Goal: Task Accomplishment & Management: Manage account settings

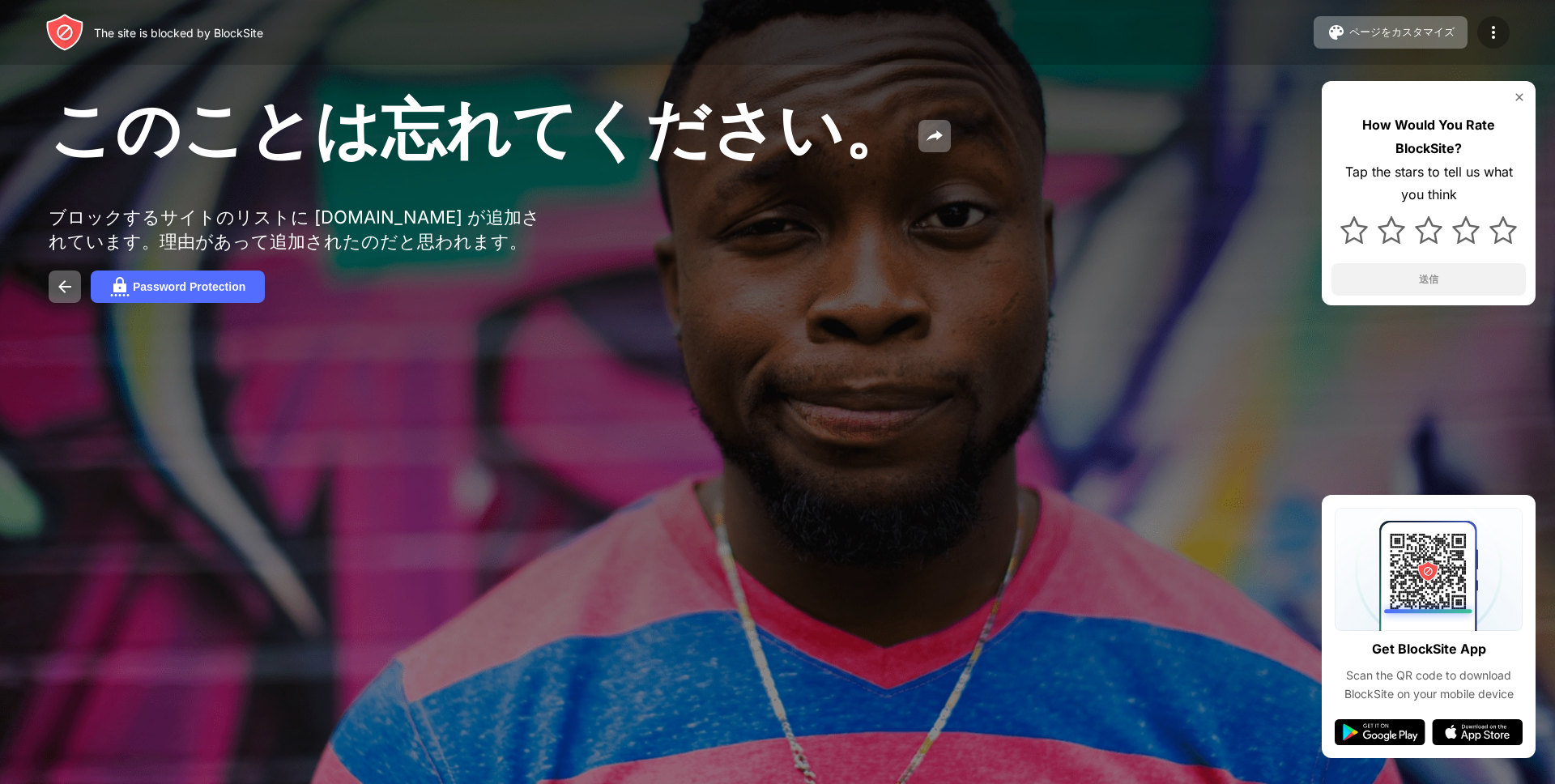
click at [1496, 32] on img at bounding box center [1494, 32] width 20 height 20
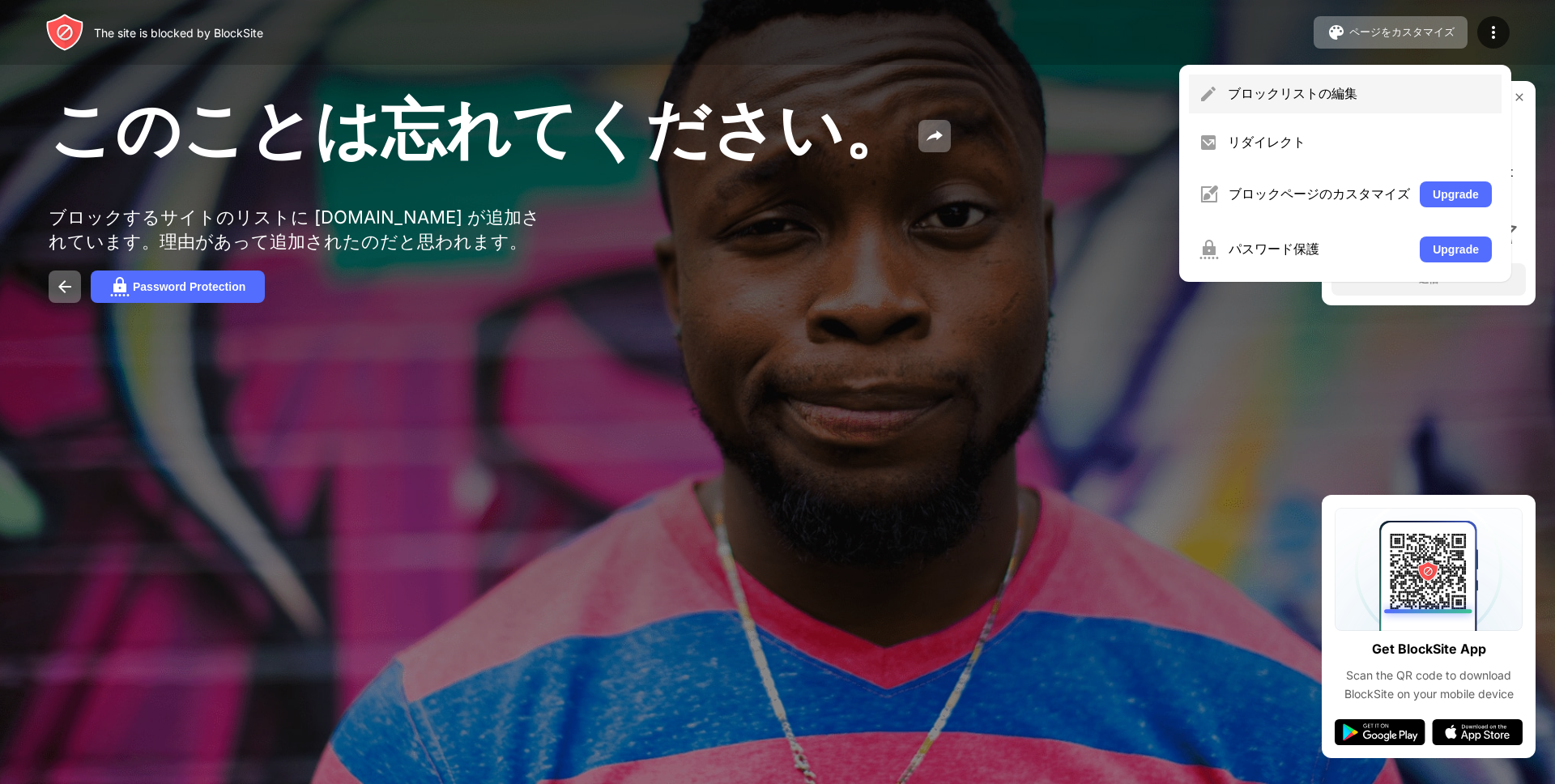
click at [1269, 91] on div "ブロックリストの編集" at bounding box center [1360, 94] width 264 height 18
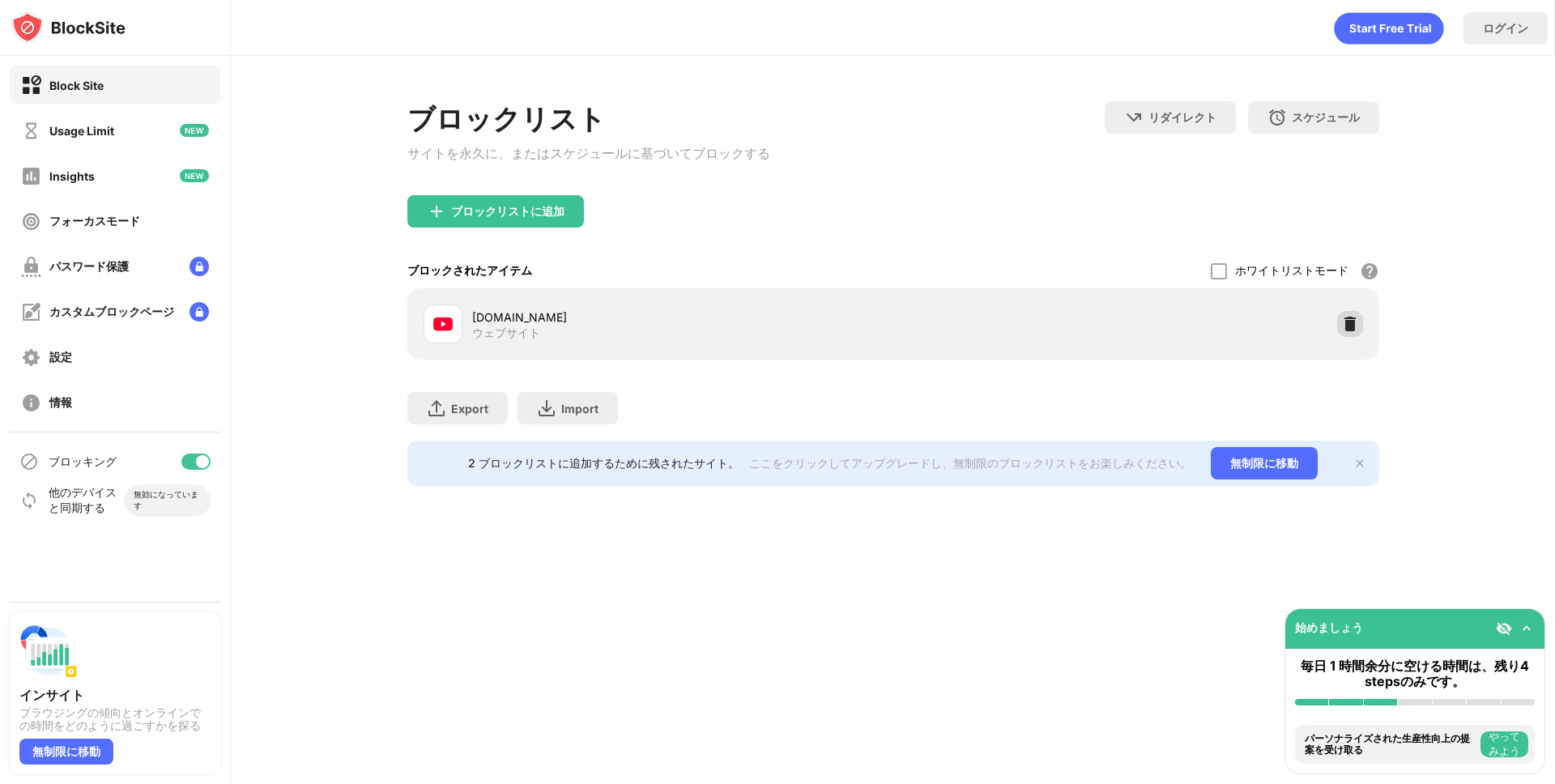
click at [1343, 325] on img at bounding box center [1351, 324] width 17 height 17
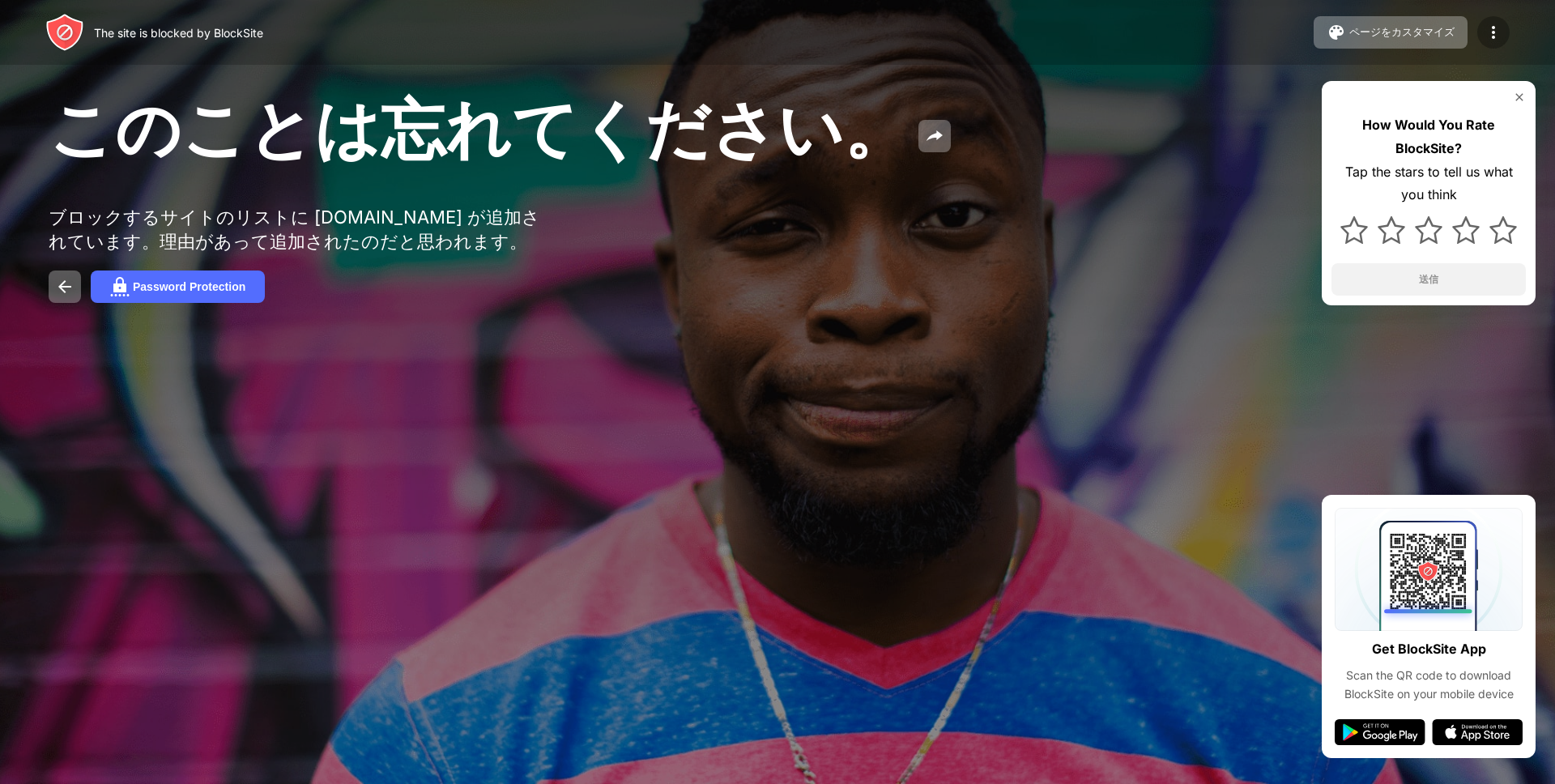
click at [1502, 45] on div "ページをカスタマイズ ブロックリストの編集 リダイレクト ブロックページのカスタマイズ Upgrade パスワード保護 Upgrade" at bounding box center [1411, 32] width 196 height 32
click at [1494, 42] on div at bounding box center [1493, 32] width 32 height 32
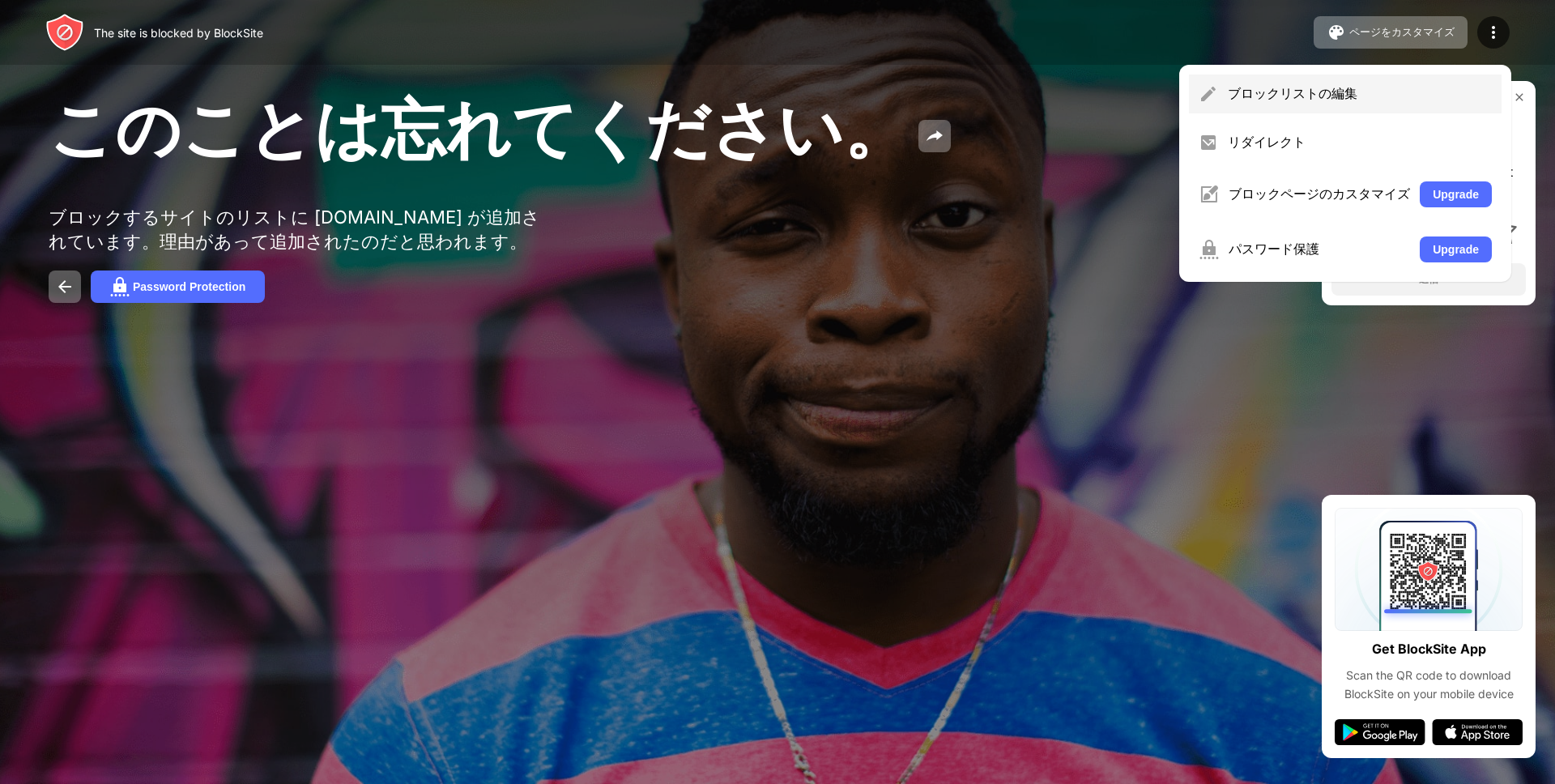
click at [1270, 108] on div "ブロックリストの編集" at bounding box center [1345, 93] width 312 height 39
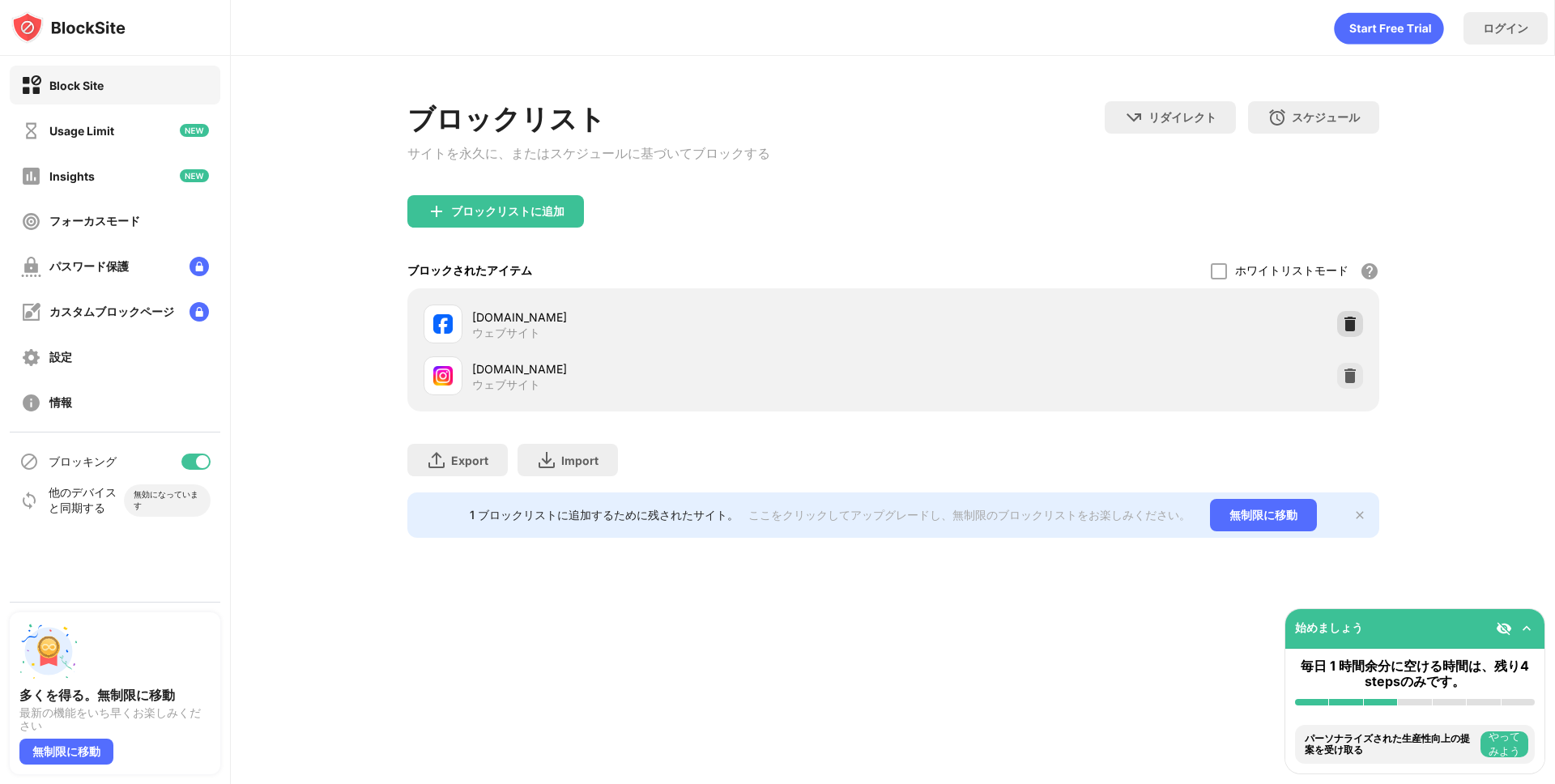
click at [1349, 327] on img at bounding box center [1351, 324] width 17 height 17
